Goal: Task Accomplishment & Management: Manage account settings

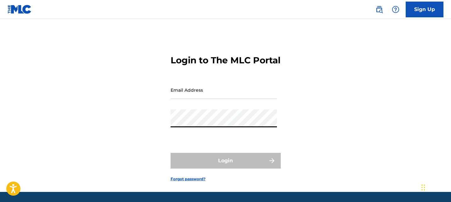
type input "[EMAIL_ADDRESS][DOMAIN_NAME]"
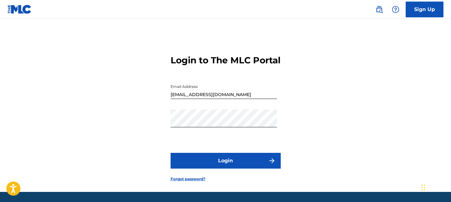
click at [206, 168] on button "Login" at bounding box center [226, 161] width 110 height 16
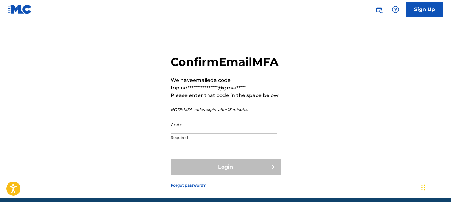
click at [207, 133] on input "Code" at bounding box center [224, 124] width 106 height 18
paste input "205057"
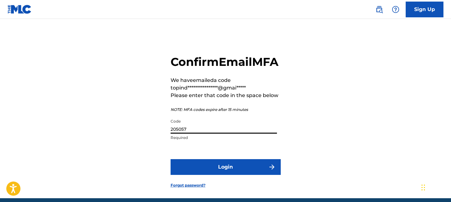
type input "205057"
click at [207, 175] on button "Login" at bounding box center [226, 167] width 110 height 16
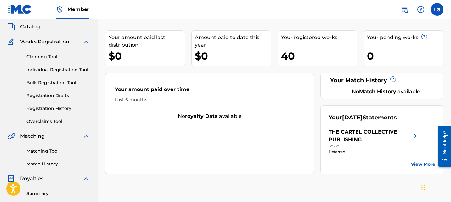
scroll to position [38, 0]
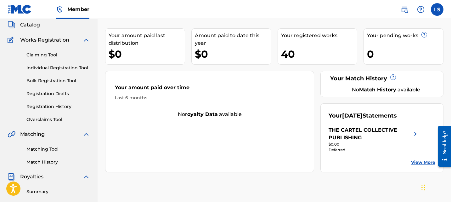
click at [33, 119] on link "Overclaims Tool" at bounding box center [58, 119] width 64 height 7
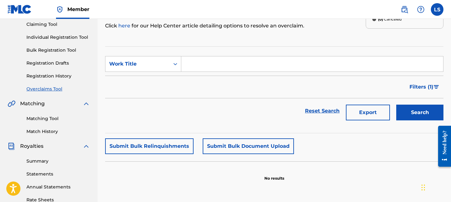
scroll to position [112, 0]
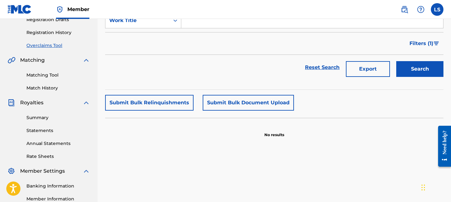
click at [211, 97] on button "Submit Bulk Document Upload" at bounding box center [248, 103] width 91 height 16
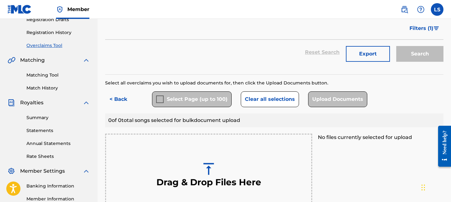
click at [211, 164] on img at bounding box center [209, 169] width 16 height 16
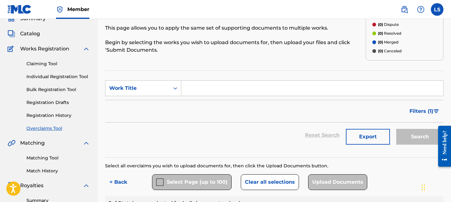
scroll to position [0, 0]
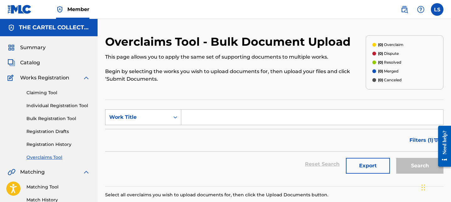
click at [159, 121] on div "Work Title" at bounding box center [137, 117] width 64 height 12
click at [215, 116] on input "Search Form" at bounding box center [312, 117] width 262 height 15
click at [376, 163] on button "Export" at bounding box center [368, 166] width 44 height 16
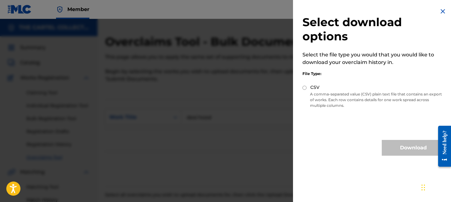
click at [313, 93] on p "A comma-separated value (CSV) plain text file that contains an export of works.…" at bounding box center [373, 99] width 142 height 17
drag, startPoint x: 280, startPoint y: 93, endPoint x: 305, endPoint y: 82, distance: 26.9
click at [280, 93] on div at bounding box center [225, 120] width 451 height 202
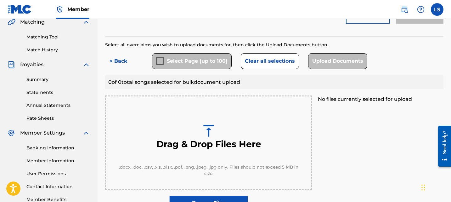
scroll to position [215, 0]
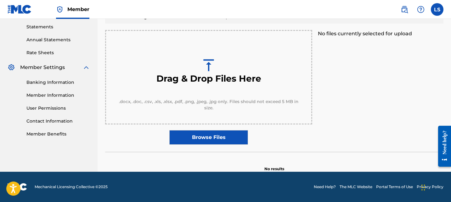
click at [214, 136] on label "Browse Files" at bounding box center [208, 137] width 79 height 14
click at [0, 0] on input "Browse Files" at bounding box center [0, 0] width 0 height 0
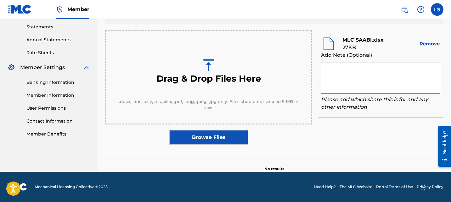
click at [356, 130] on div "Drag & Drop Files Here .docx, .doc, .csv, .xls, .xlsx, .pdf, .png, .jpeg, .jpg …" at bounding box center [274, 87] width 338 height 115
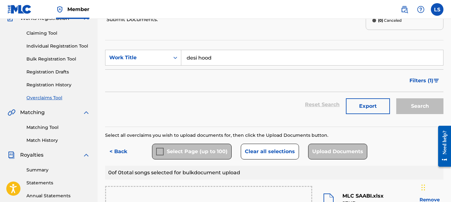
scroll to position [73, 0]
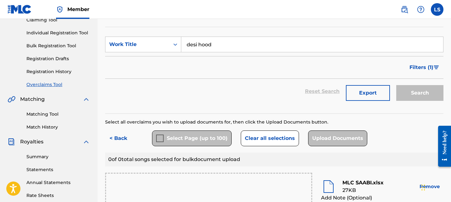
click at [53, 83] on link "Overclaims Tool" at bounding box center [58, 84] width 64 height 7
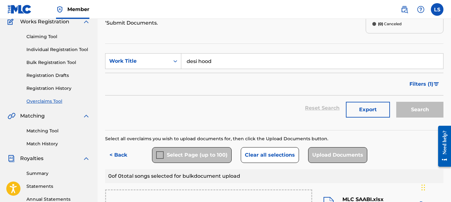
scroll to position [84, 0]
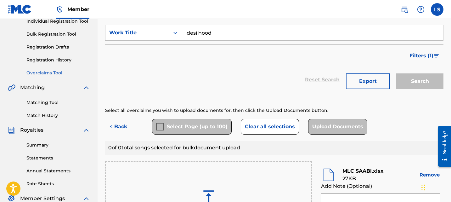
click at [260, 127] on button "Clear all selections" at bounding box center [270, 127] width 58 height 16
click at [111, 132] on button "< Back" at bounding box center [124, 127] width 38 height 16
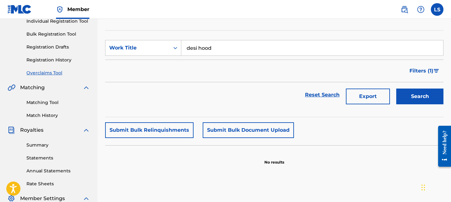
click at [425, 88] on div "Search" at bounding box center [418, 94] width 50 height 25
click at [421, 92] on button "Search" at bounding box center [419, 96] width 47 height 16
click at [225, 45] on input "desi hood" at bounding box center [312, 47] width 262 height 15
type input "desi drip"
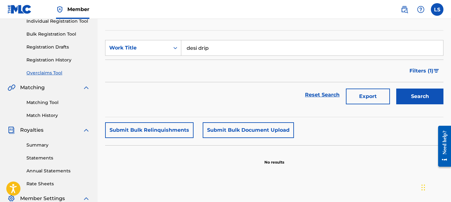
click at [397, 93] on button "Search" at bounding box center [419, 96] width 47 height 16
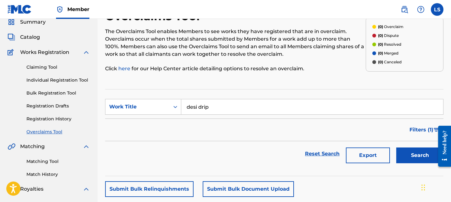
scroll to position [26, 0]
click at [56, 161] on link "Matching Tool" at bounding box center [58, 161] width 64 height 7
click at [224, 121] on div "Filters ( 1 )" at bounding box center [274, 129] width 338 height 23
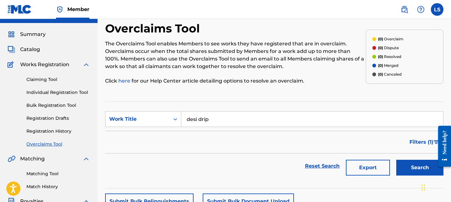
click at [32, 49] on span "Catalog" at bounding box center [30, 50] width 20 height 8
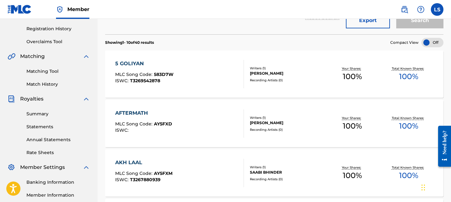
scroll to position [93, 0]
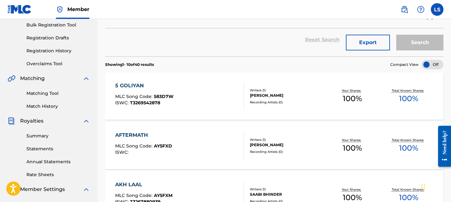
click at [163, 101] on div "ISWC : T3269542878" at bounding box center [144, 102] width 58 height 5
click at [169, 137] on div "AFTERMATH" at bounding box center [143, 135] width 57 height 8
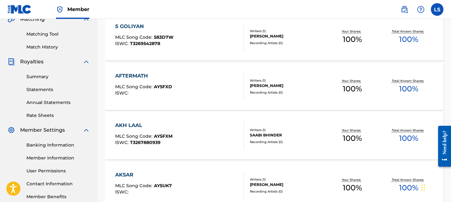
scroll to position [164, 0]
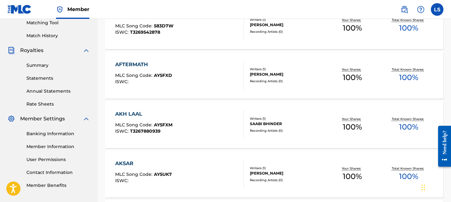
click at [169, 136] on div "AKH LAAL MLC Song Code : AY5FXM ISWC : T3267880939" at bounding box center [143, 124] width 57 height 28
click at [167, 166] on div "AKSAR" at bounding box center [143, 164] width 57 height 8
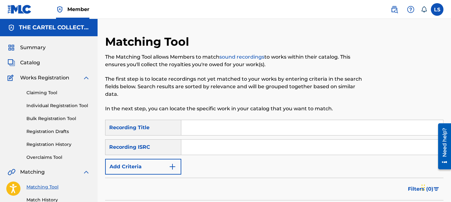
click at [201, 122] on input "Search Form" at bounding box center [312, 127] width 262 height 15
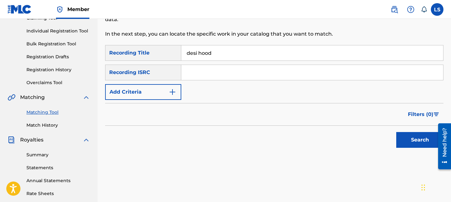
scroll to position [76, 0]
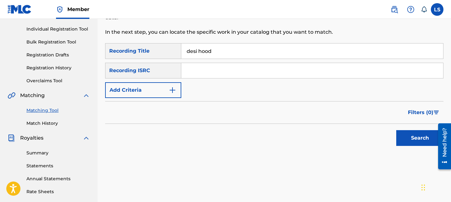
type input "desi hood"
click at [405, 138] on button "Search" at bounding box center [419, 138] width 47 height 16
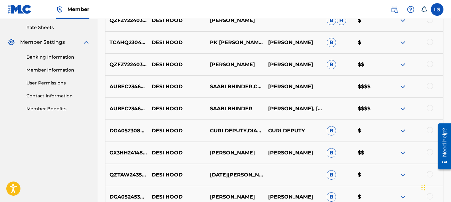
scroll to position [243, 0]
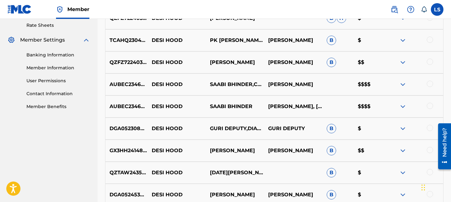
click at [404, 84] on img at bounding box center [403, 85] width 8 height 8
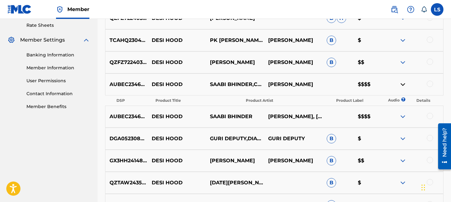
click at [404, 84] on img at bounding box center [403, 85] width 8 height 8
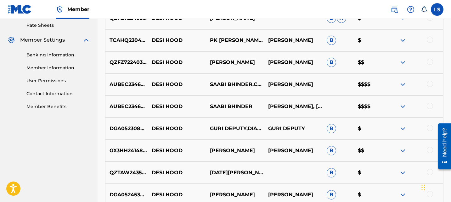
click at [404, 84] on img at bounding box center [403, 85] width 8 height 8
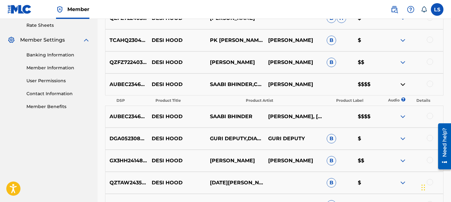
click at [404, 85] on img at bounding box center [403, 85] width 8 height 8
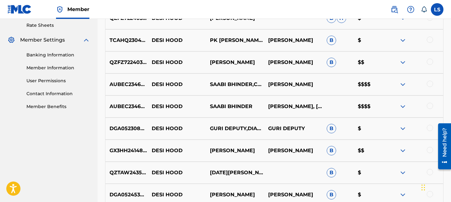
click at [427, 85] on div at bounding box center [430, 84] width 6 height 6
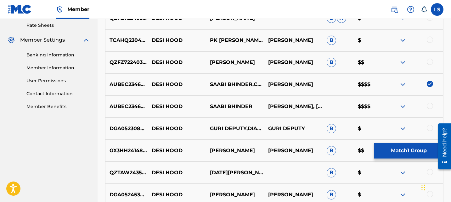
click at [429, 104] on div at bounding box center [430, 106] width 6 height 6
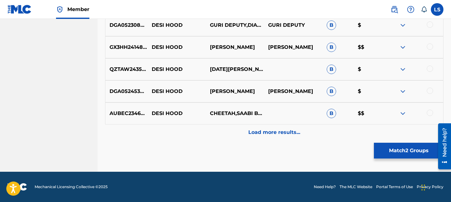
click at [292, 133] on p "Load more results..." at bounding box center [274, 132] width 52 height 8
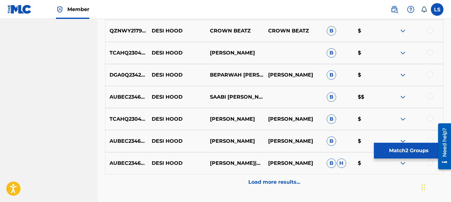
scroll to position [566, 0]
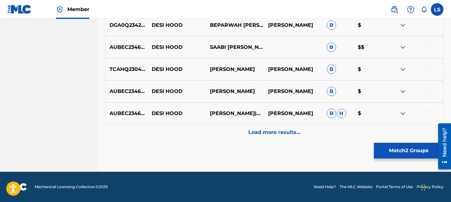
click at [404, 145] on button "Match 2 Groups" at bounding box center [409, 151] width 70 height 16
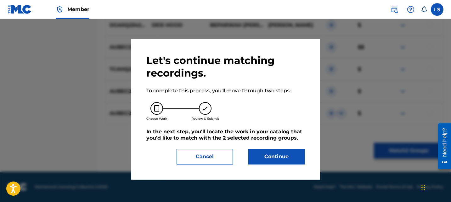
click at [270, 163] on button "Continue" at bounding box center [276, 157] width 57 height 16
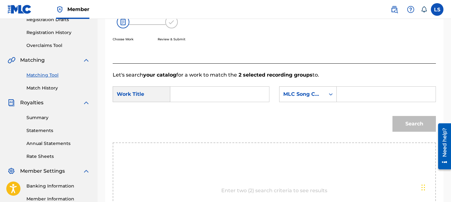
scroll to position [110, 0]
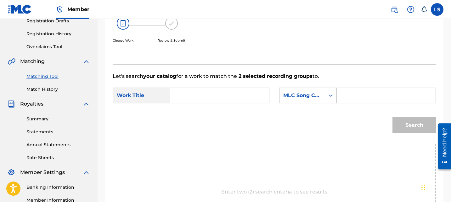
click at [186, 97] on input "Search Form" at bounding box center [220, 95] width 88 height 15
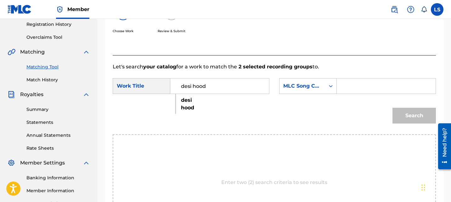
scroll to position [125, 0]
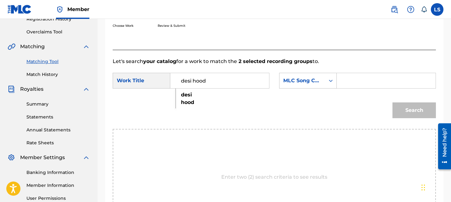
type input "desi hood"
click at [370, 111] on div "Search" at bounding box center [274, 112] width 323 height 33
drag, startPoint x: 410, startPoint y: 110, endPoint x: 354, endPoint y: 94, distance: 58.5
click at [410, 110] on div "Search" at bounding box center [412, 108] width 47 height 25
click at [247, 71] on form "SearchWithCriteriabf7f8a50-6268-4c2f-805d-9e533efb9aae Work Title desi hood Sea…" at bounding box center [274, 97] width 323 height 64
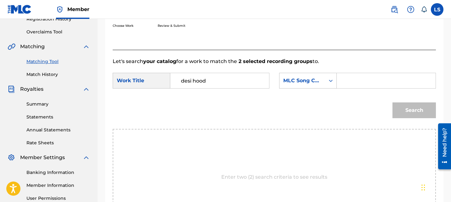
click at [240, 77] on input "desi hood" at bounding box center [220, 80] width 88 height 15
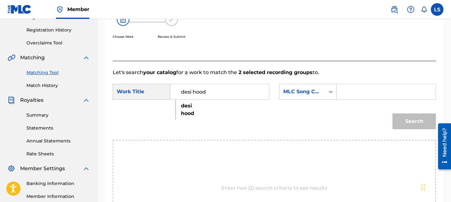
scroll to position [100, 0]
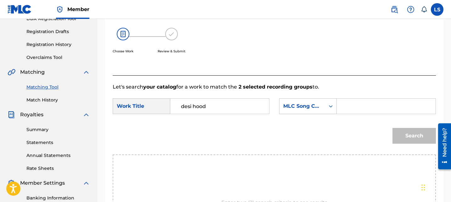
click at [56, 86] on link "Matching Tool" at bounding box center [58, 87] width 64 height 7
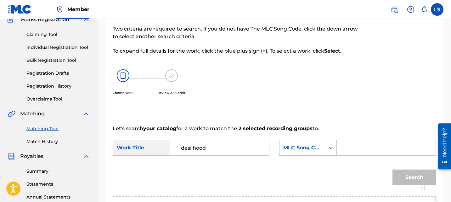
scroll to position [95, 0]
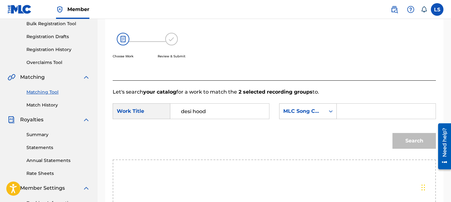
click at [50, 104] on link "Match History" at bounding box center [58, 105] width 64 height 7
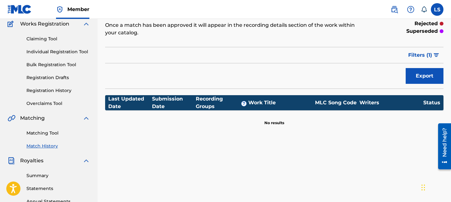
scroll to position [58, 0]
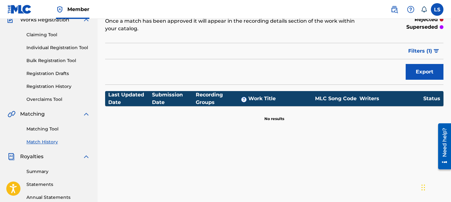
click at [45, 129] on link "Matching Tool" at bounding box center [58, 129] width 64 height 7
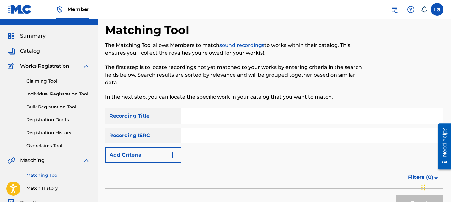
scroll to position [76, 0]
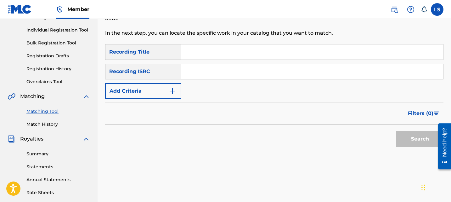
click at [211, 57] on input "Search Form" at bounding box center [312, 51] width 262 height 15
click at [407, 129] on div "Search" at bounding box center [418, 137] width 50 height 25
click at [407, 131] on button "Search" at bounding box center [419, 139] width 47 height 16
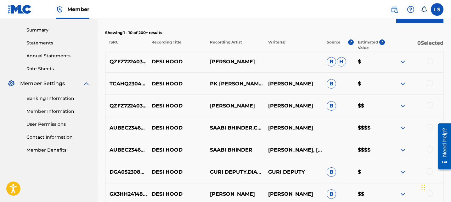
scroll to position [215, 0]
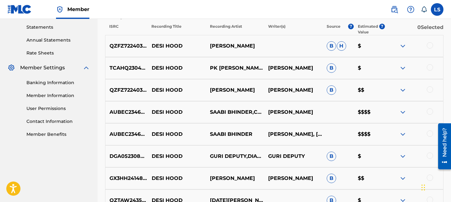
click at [404, 132] on img at bounding box center [403, 134] width 8 height 8
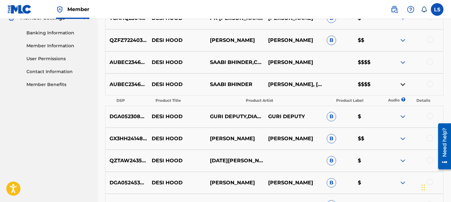
scroll to position [268, 0]
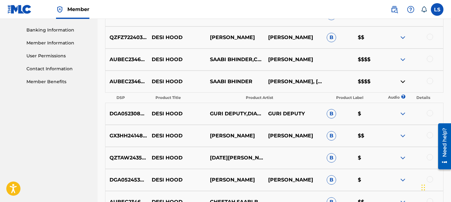
click at [402, 62] on img at bounding box center [403, 60] width 8 height 8
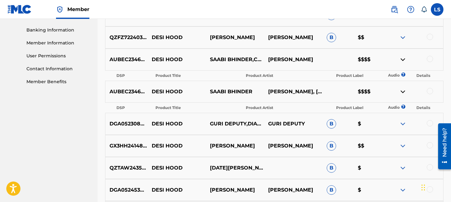
click at [407, 92] on div at bounding box center [414, 92] width 58 height 8
click at [403, 92] on img at bounding box center [403, 92] width 8 height 8
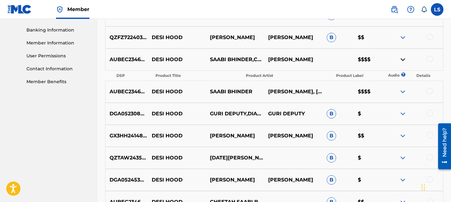
click at [403, 92] on img at bounding box center [403, 92] width 8 height 8
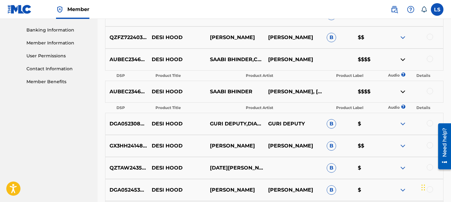
click at [431, 56] on div at bounding box center [430, 59] width 6 height 6
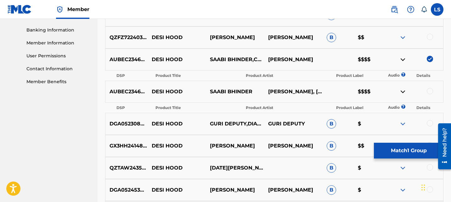
click at [431, 56] on img at bounding box center [430, 59] width 6 height 6
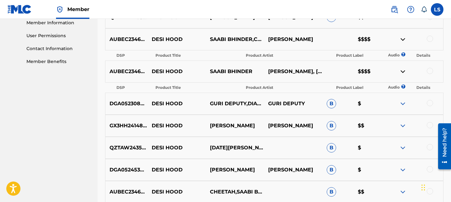
scroll to position [289, 0]
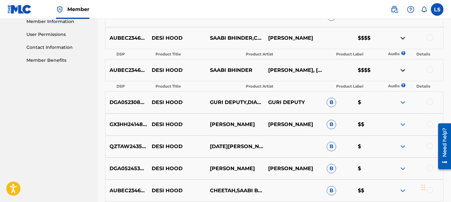
click at [403, 124] on img at bounding box center [403, 125] width 8 height 8
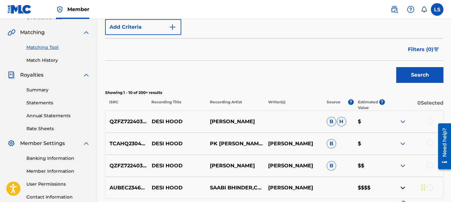
scroll to position [99, 0]
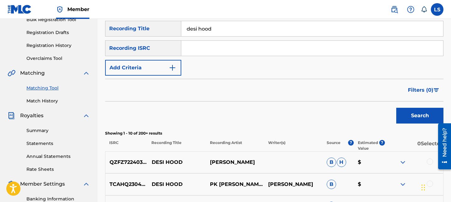
click at [402, 160] on img at bounding box center [403, 162] width 8 height 8
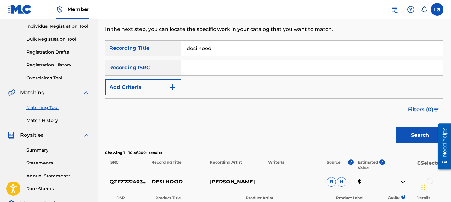
scroll to position [0, 0]
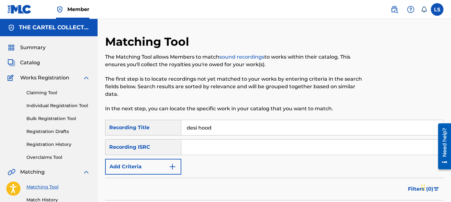
click at [251, 130] on input "desi hood" at bounding box center [312, 127] width 262 height 15
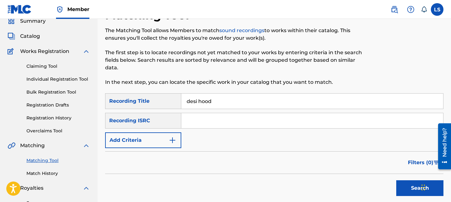
click at [251, 96] on input "desi hood" at bounding box center [312, 100] width 262 height 15
paste input "Rhyme Ain't Done"
click at [403, 189] on button "Search" at bounding box center [419, 188] width 47 height 16
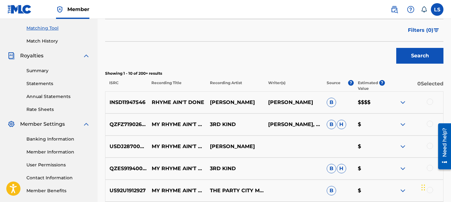
scroll to position [161, 0]
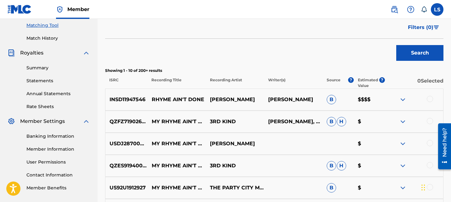
click at [399, 98] on img at bounding box center [403, 100] width 8 height 8
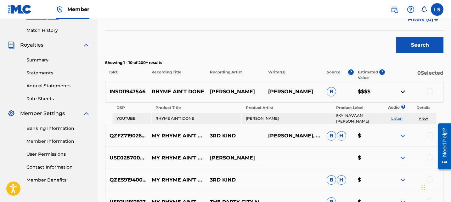
scroll to position [170, 0]
click at [419, 118] on link "View" at bounding box center [423, 117] width 9 height 5
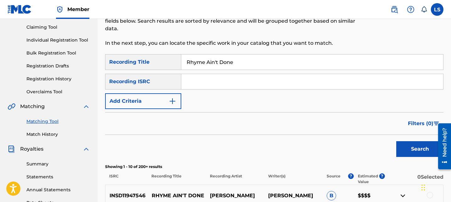
scroll to position [0, 0]
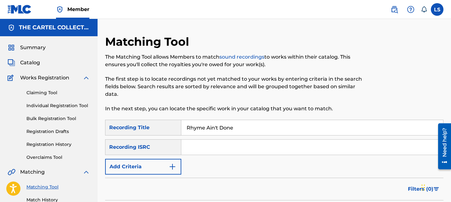
click at [216, 125] on input "Rhyme Ain't Done" at bounding box center [312, 127] width 262 height 15
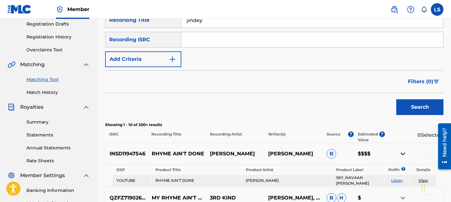
scroll to position [115, 0]
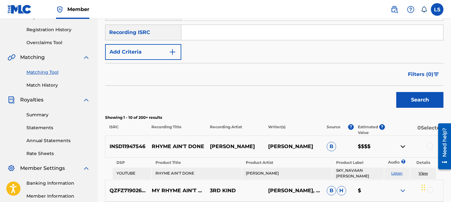
click at [429, 103] on button "Search" at bounding box center [419, 100] width 47 height 16
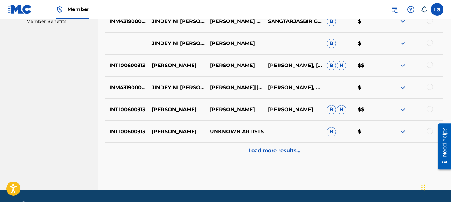
scroll to position [329, 0]
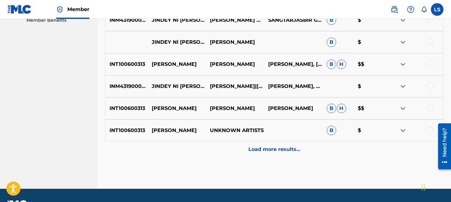
click at [255, 147] on p "Load more results..." at bounding box center [274, 149] width 52 height 8
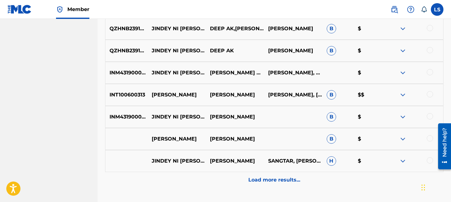
scroll to position [521, 0]
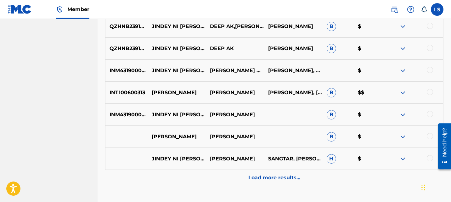
click at [264, 181] on p "Load more results..." at bounding box center [274, 178] width 52 height 8
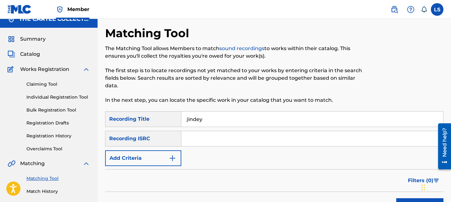
scroll to position [0, 0]
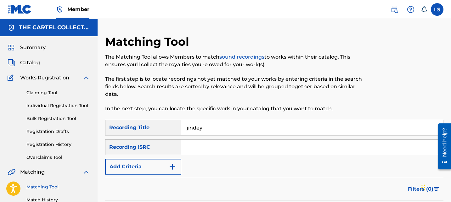
click at [214, 134] on input "jindey" at bounding box center [312, 127] width 262 height 15
paste input "AUBEC2234996"
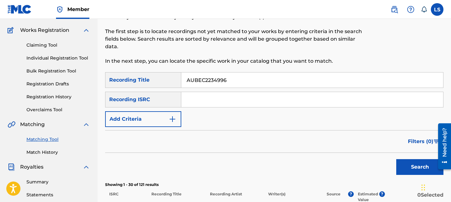
scroll to position [74, 0]
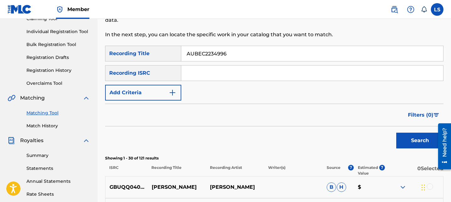
type input "AUBEC2234996"
click at [410, 136] on button "Search" at bounding box center [419, 140] width 47 height 16
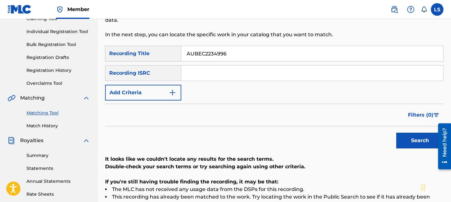
click at [252, 73] on input "Search Form" at bounding box center [312, 72] width 262 height 15
paste input "AUBEC2234996"
type input "AUBEC2234996"
click at [215, 47] on input "AUBEC2234996" at bounding box center [312, 53] width 262 height 15
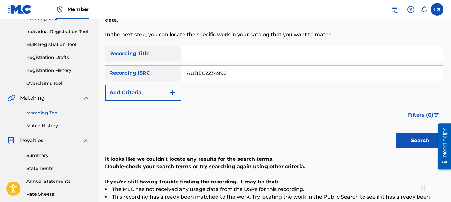
click at [406, 136] on button "Search" at bounding box center [419, 140] width 47 height 16
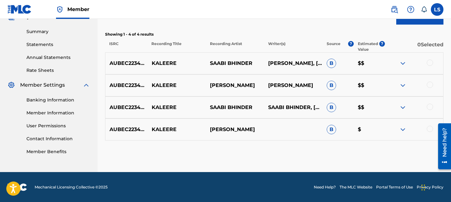
scroll to position [198, 0]
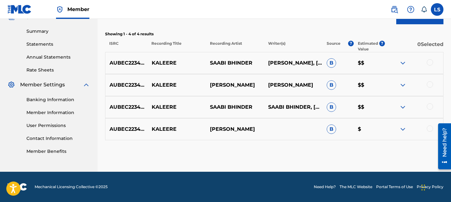
click at [402, 106] on img at bounding box center [403, 107] width 8 height 8
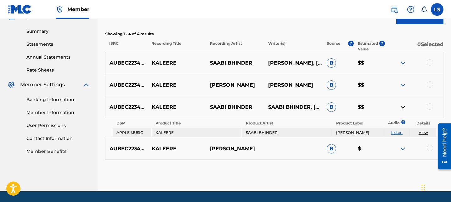
click at [404, 85] on img at bounding box center [403, 85] width 8 height 8
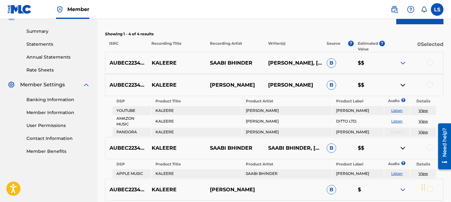
click at [420, 121] on link "View" at bounding box center [423, 121] width 9 height 5
click at [402, 64] on img at bounding box center [403, 63] width 8 height 8
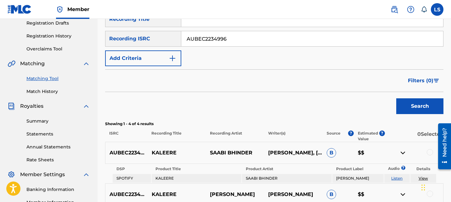
scroll to position [0, 0]
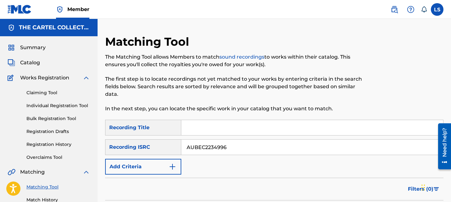
click at [279, 116] on div "Matching Tool The Matching Tool allows Members to match sound recordings to wor…" at bounding box center [235, 77] width 261 height 85
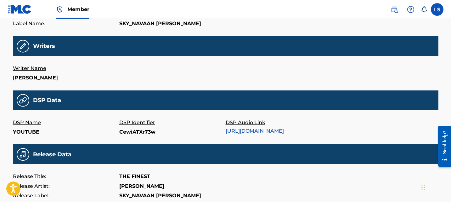
scroll to position [139, 0]
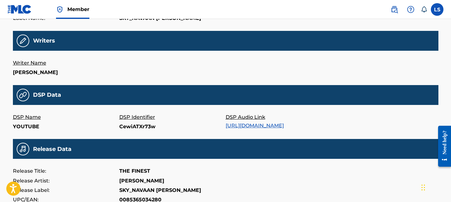
click at [275, 123] on link "https://music.youtube.com/watch?v=CewiATXr73w" at bounding box center [255, 125] width 58 height 6
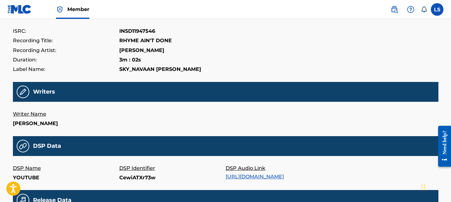
scroll to position [82, 0]
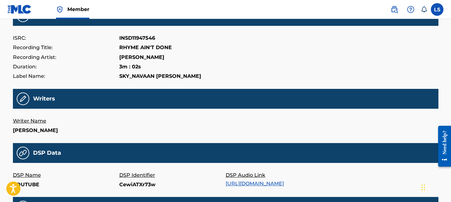
click at [25, 98] on img at bounding box center [23, 98] width 13 height 13
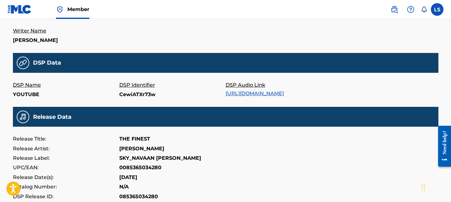
scroll to position [0, 0]
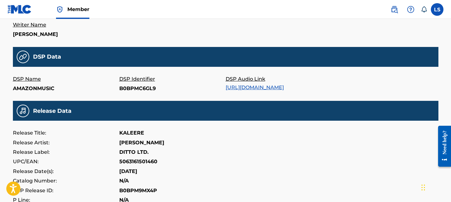
scroll to position [195, 0]
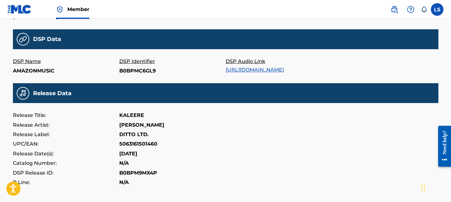
click at [271, 71] on link "https://music.amazon.com/albums/B0BPM9MX4P/B0BPMC6GL9" at bounding box center [255, 70] width 58 height 6
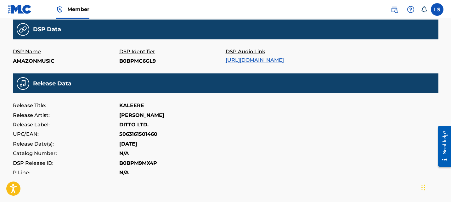
scroll to position [242, 0]
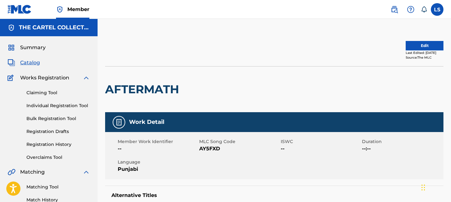
click at [421, 47] on button "Edit" at bounding box center [425, 45] width 38 height 9
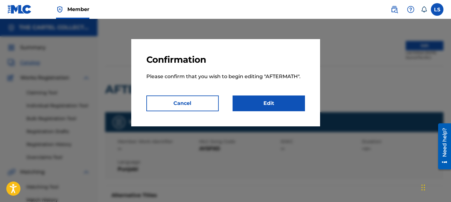
click at [280, 102] on link "Edit" at bounding box center [269, 103] width 72 height 16
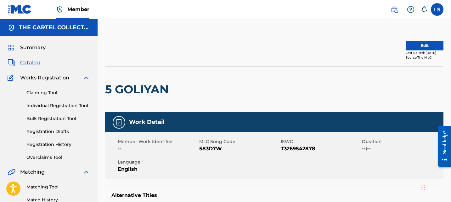
click at [418, 42] on button "Edit" at bounding box center [425, 45] width 38 height 9
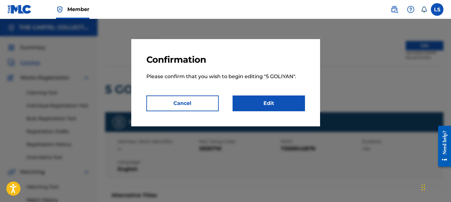
click at [276, 108] on link "Edit" at bounding box center [269, 103] width 72 height 16
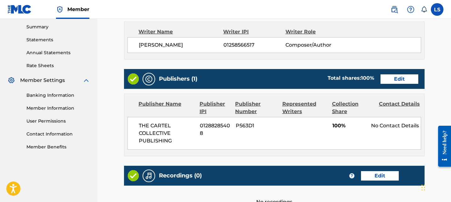
scroll to position [206, 0]
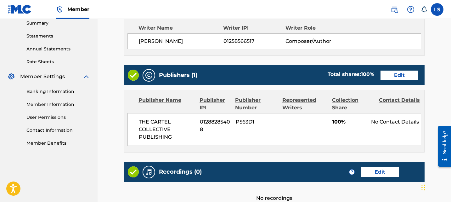
click at [410, 79] on link "Edit" at bounding box center [399, 74] width 38 height 9
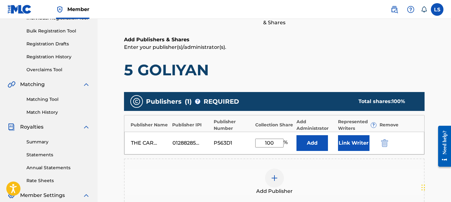
scroll to position [140, 0]
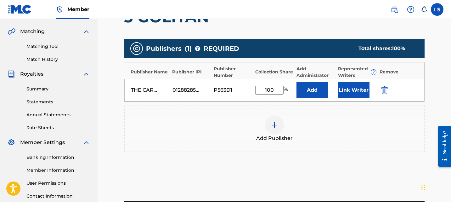
click at [279, 116] on div "Add Publisher" at bounding box center [274, 128] width 299 height 26
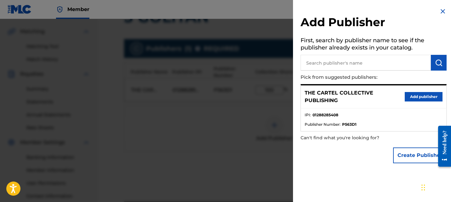
click at [346, 68] on input "text" at bounding box center [366, 63] width 130 height 16
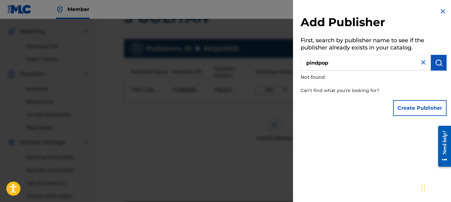
type input "pindpo"
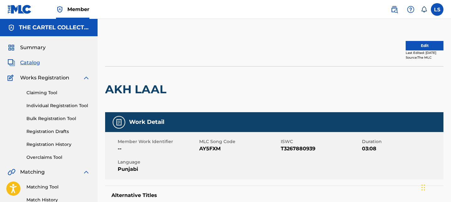
click at [421, 45] on button "Edit" at bounding box center [425, 45] width 38 height 9
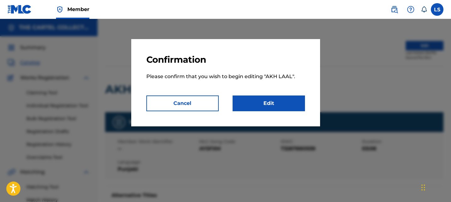
click at [301, 100] on link "Edit" at bounding box center [269, 103] width 72 height 16
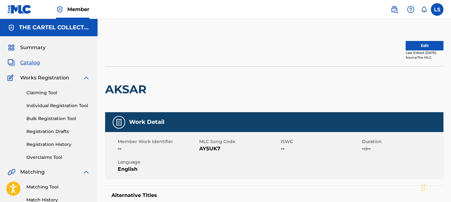
click at [425, 46] on button "Edit" at bounding box center [425, 45] width 38 height 9
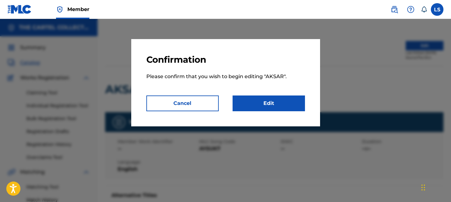
click at [291, 104] on link "Edit" at bounding box center [269, 103] width 72 height 16
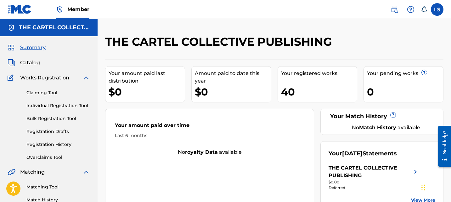
click at [59, 140] on div "Claiming Tool Individual Registration Tool Bulk Registration Tool Registration …" at bounding box center [49, 121] width 82 height 79
click at [59, 141] on link "Registration History" at bounding box center [58, 144] width 64 height 7
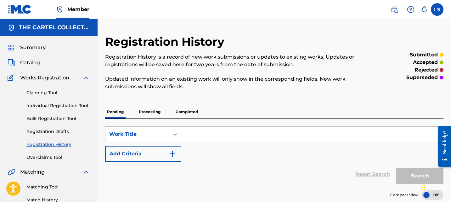
click at [190, 109] on p "Completed" at bounding box center [187, 111] width 26 height 13
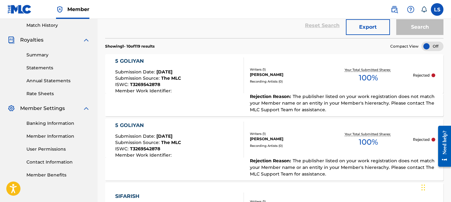
scroll to position [177, 0]
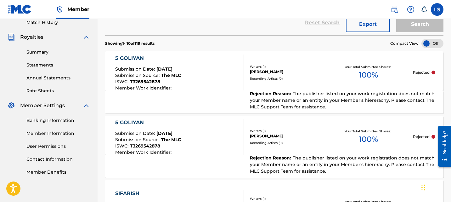
click at [200, 80] on div "5 GOLIYAN Submission Date : Aug 18, 2025 Submission Source : The MLC ISWC : T32…" at bounding box center [179, 72] width 129 height 36
click at [200, 150] on div "5 GOLIYAN Submission Date : Aug 17, 2025 Submission Source : The MLC ISWC : T32…" at bounding box center [179, 137] width 129 height 36
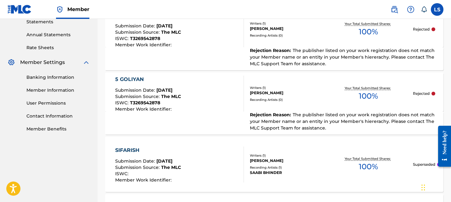
scroll to position [252, 0]
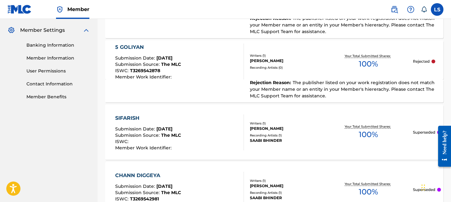
click at [200, 150] on div "SIFARISH Submission Date : May 04, 2025 Submission Source : The MLC ISWC : Memb…" at bounding box center [274, 131] width 338 height 55
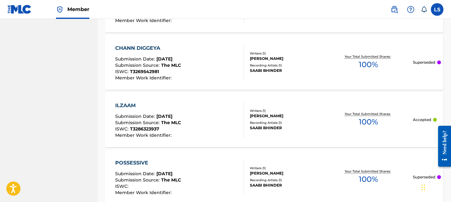
scroll to position [684, 0]
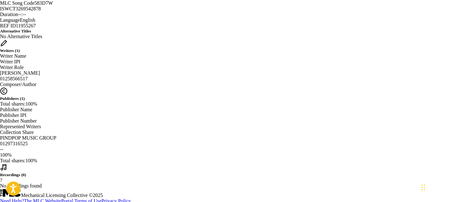
scroll to position [276, 0]
